Goal: Entertainment & Leisure: Consume media (video, audio)

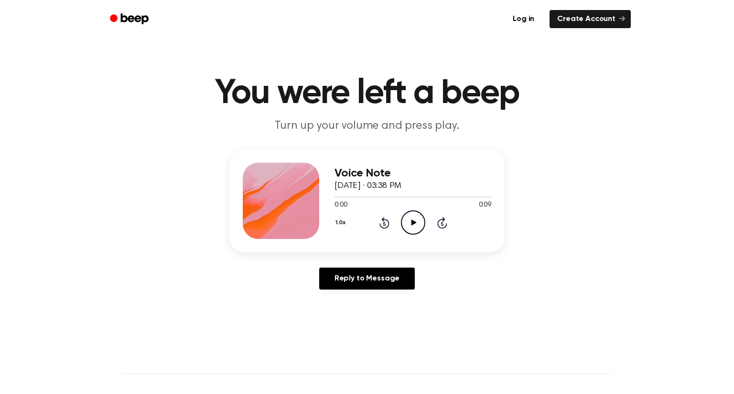
drag, startPoint x: 0, startPoint y: 0, endPoint x: 318, endPoint y: 126, distance: 341.7
click at [410, 222] on icon "Play Audio" at bounding box center [413, 223] width 24 height 24
click at [406, 230] on icon "Pause Audio" at bounding box center [413, 223] width 24 height 24
click at [417, 217] on icon "Play Audio" at bounding box center [413, 223] width 24 height 24
click at [381, 220] on icon at bounding box center [384, 222] width 10 height 11
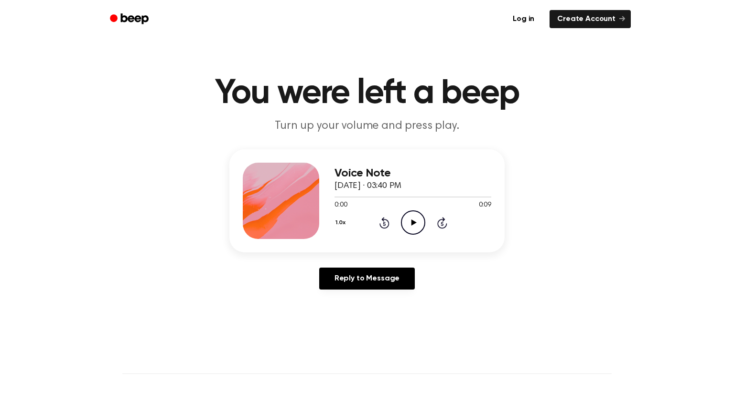
click at [407, 226] on icon "Play Audio" at bounding box center [413, 223] width 24 height 24
click at [414, 223] on icon at bounding box center [413, 223] width 4 height 6
